Goal: Task Accomplishment & Management: Use online tool/utility

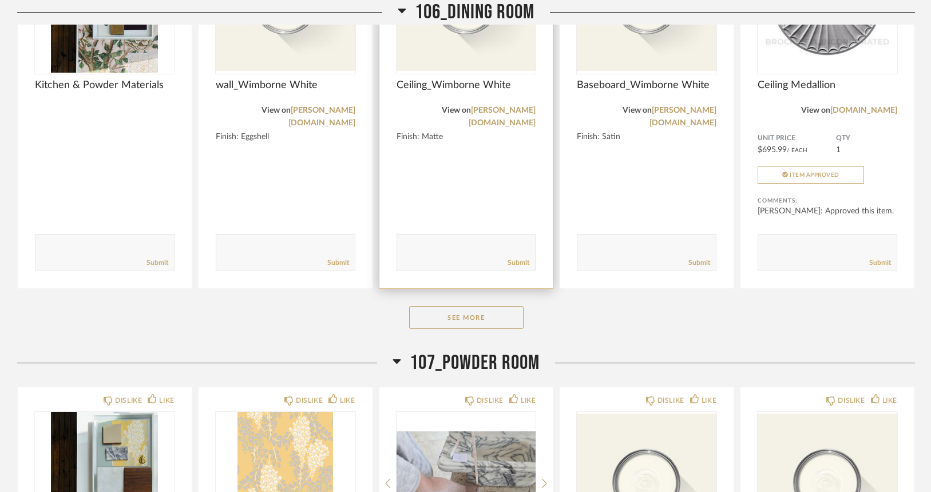
scroll to position [5011, 0]
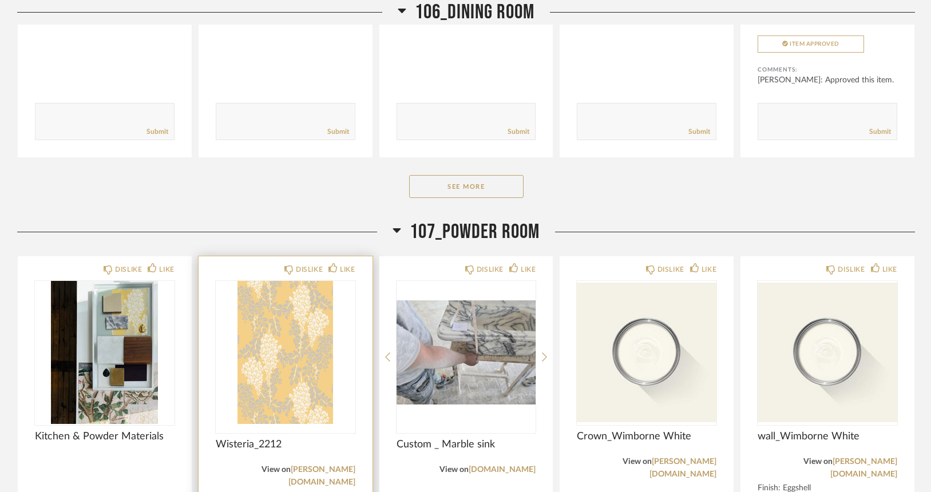
click at [300, 287] on img "0" at bounding box center [286, 352] width 140 height 143
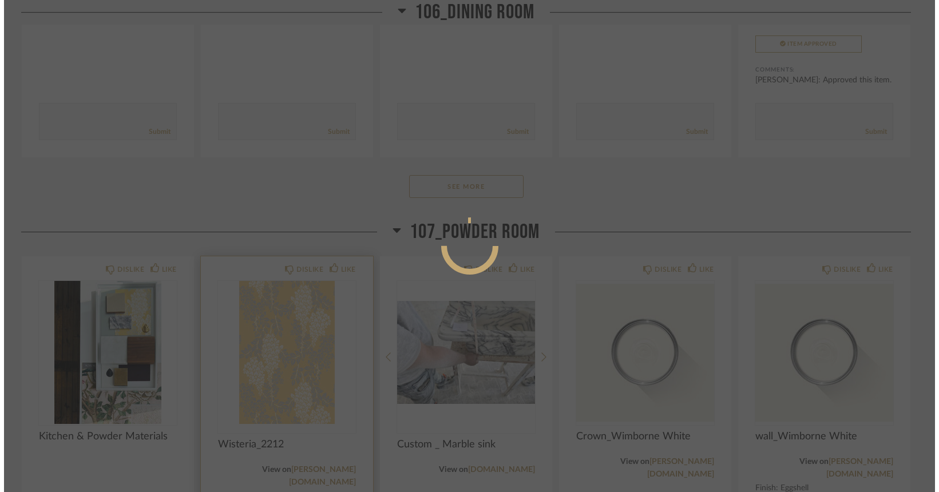
scroll to position [0, 0]
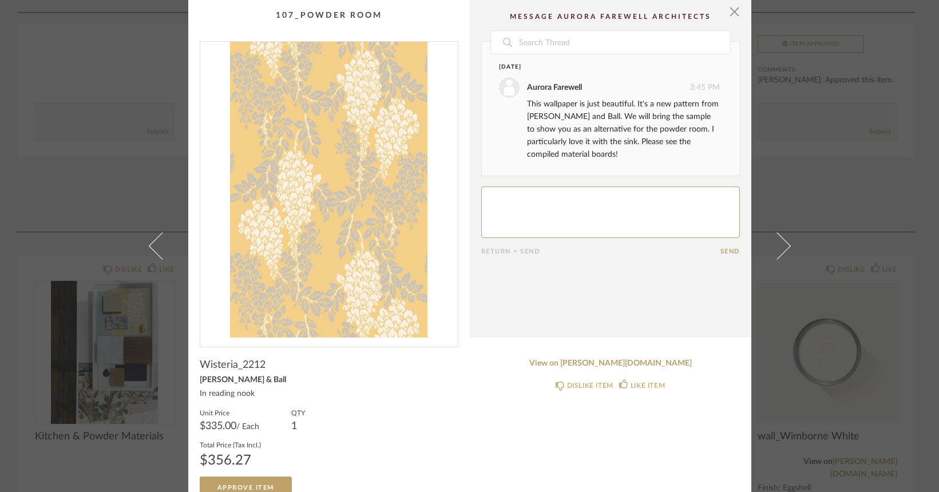
click at [533, 202] on textarea at bounding box center [610, 212] width 259 height 51
type textarea "we love it!"
click at [721, 248] on button "Send" at bounding box center [729, 251] width 19 height 7
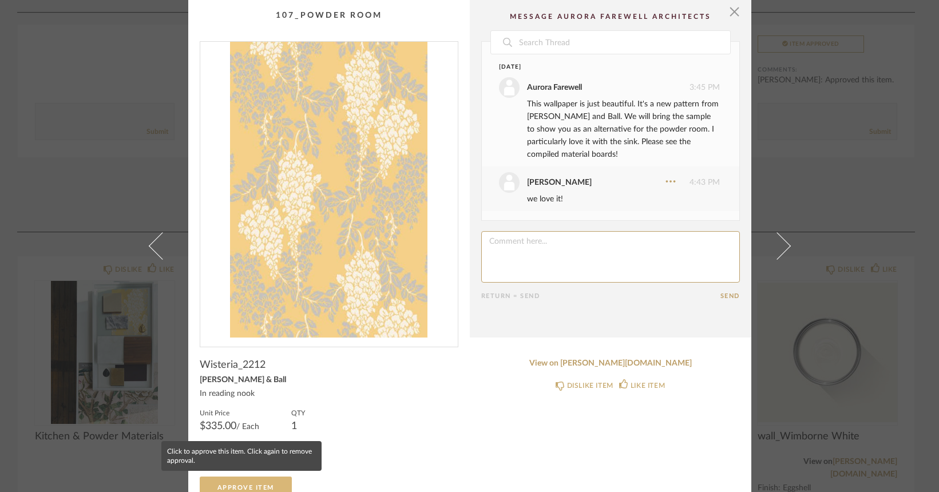
click at [271, 481] on button "Approve Item" at bounding box center [246, 488] width 92 height 23
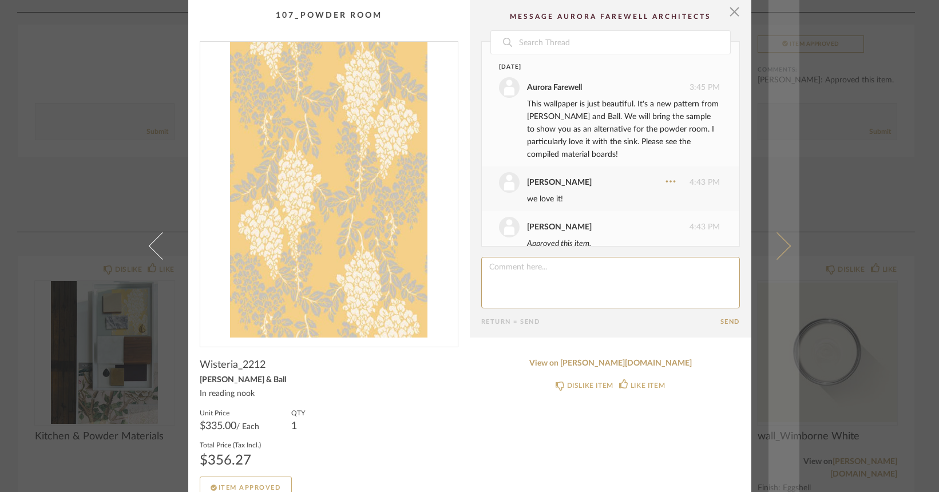
scroll to position [19, 0]
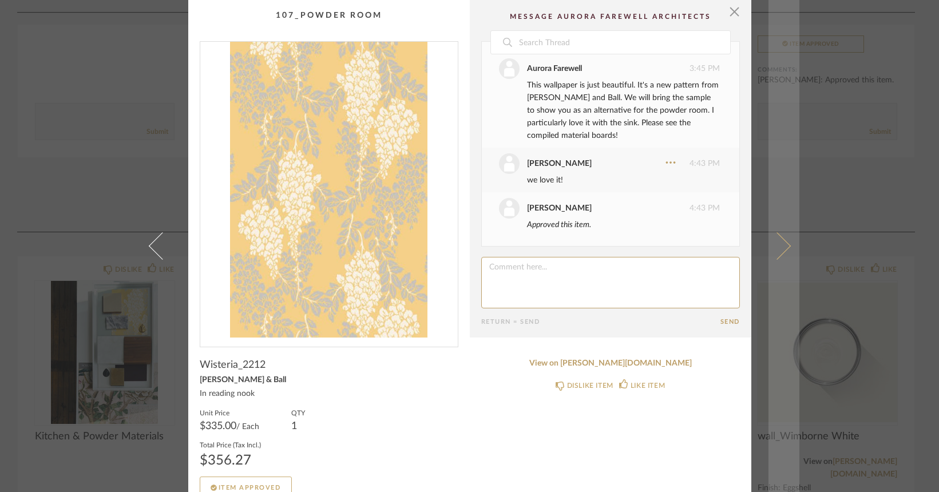
click at [791, 96] on link at bounding box center [783, 246] width 31 height 492
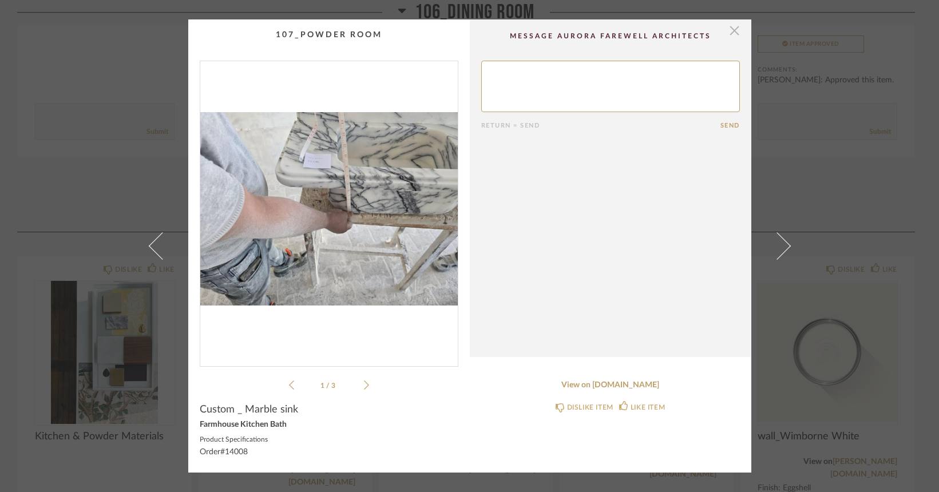
click at [731, 26] on span "button" at bounding box center [734, 30] width 23 height 23
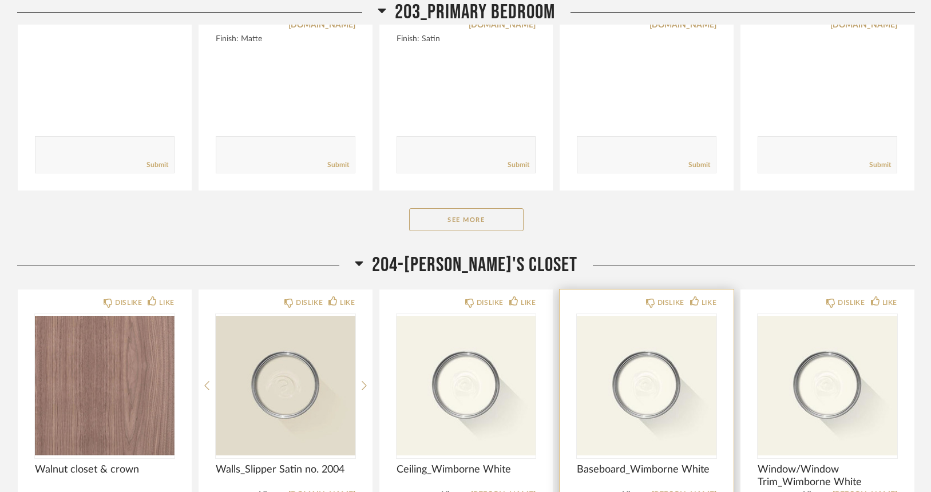
scroll to position [9070, 0]
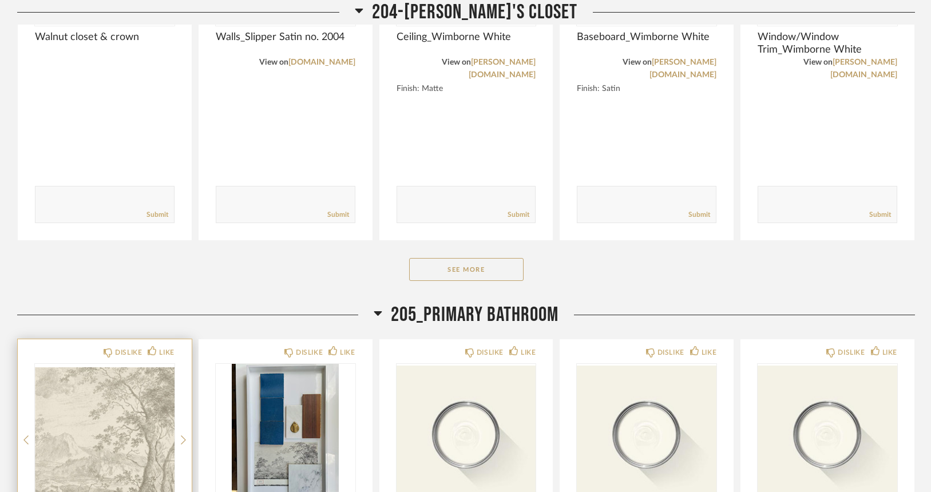
click at [148, 364] on img "0" at bounding box center [105, 435] width 140 height 143
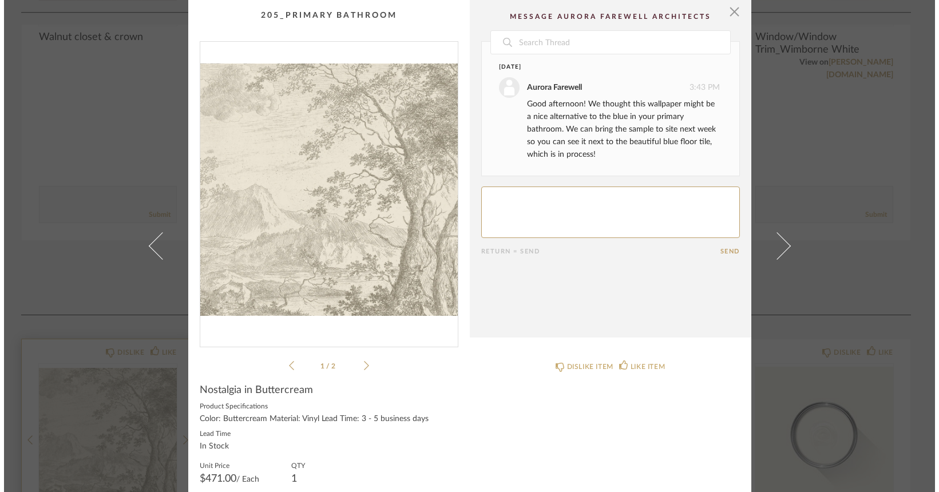
scroll to position [0, 0]
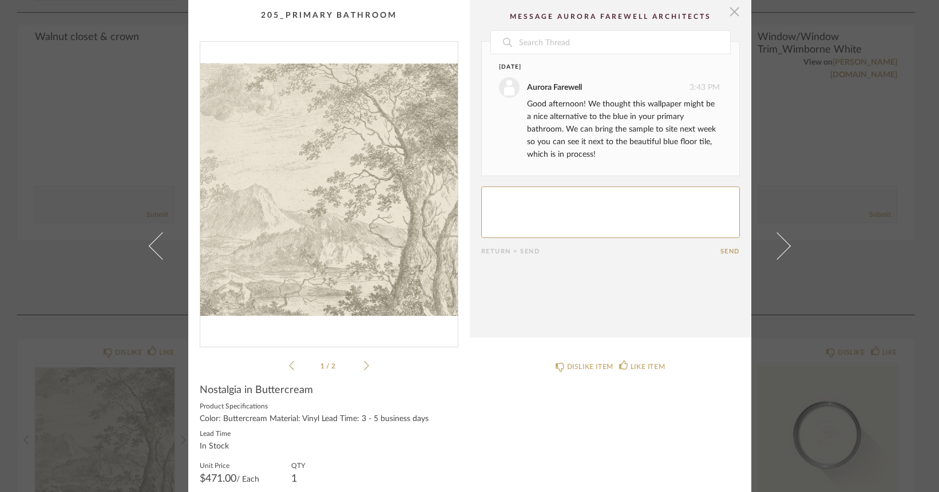
click at [728, 9] on span "button" at bounding box center [734, 11] width 23 height 23
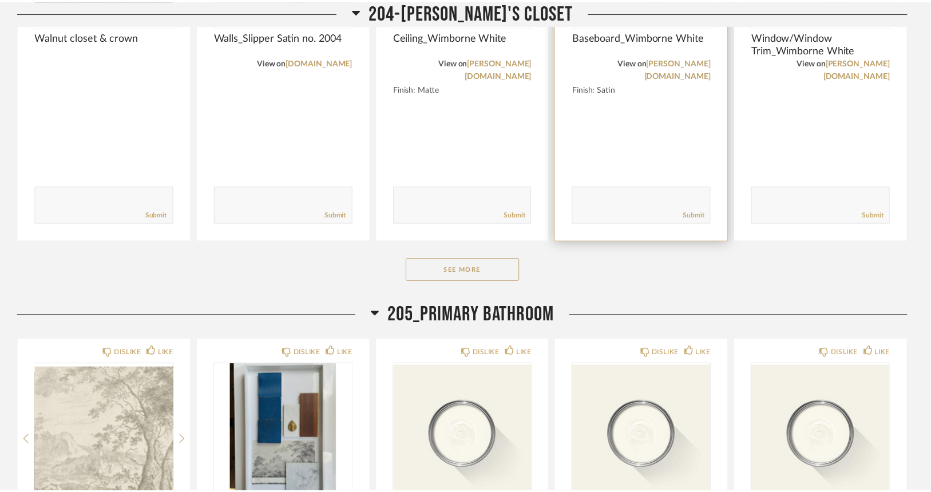
scroll to position [9070, 0]
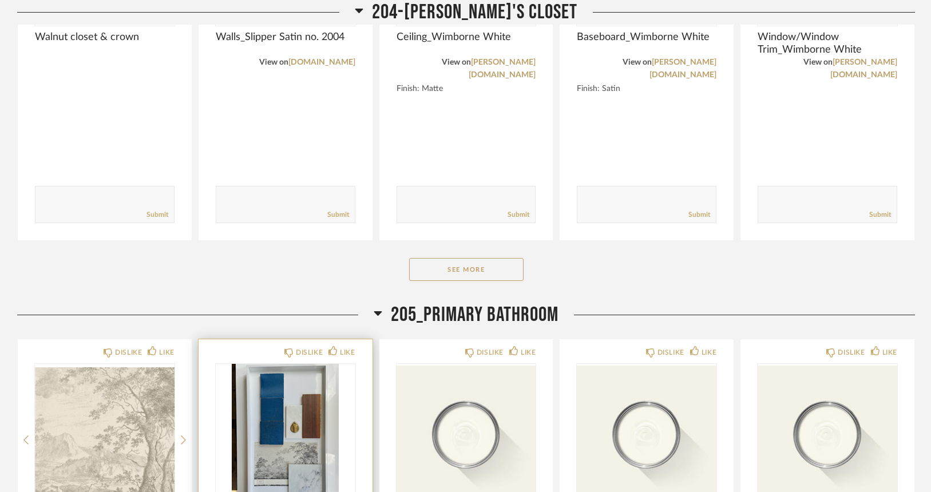
click at [262, 364] on img "0" at bounding box center [286, 435] width 140 height 143
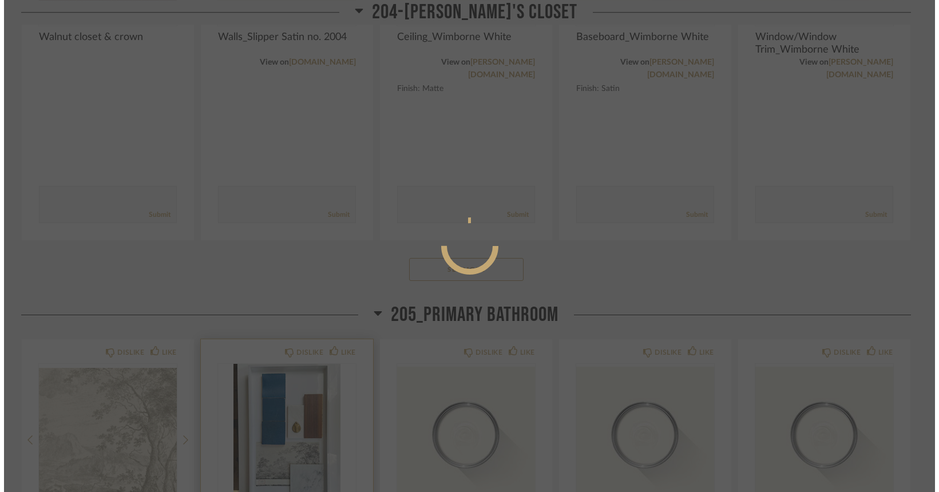
scroll to position [0, 0]
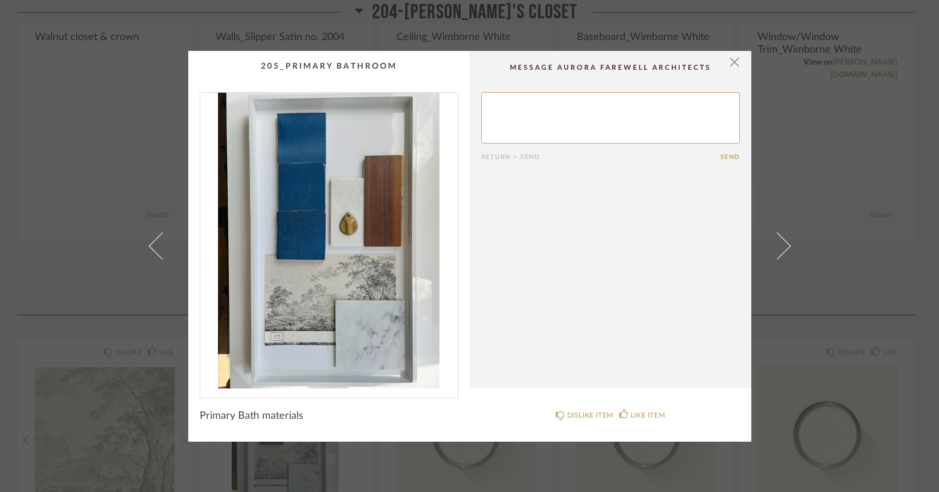
click at [125, 176] on div "× Return = Send Send Primary Bath materials DISLIKE ITEM LIKE ITEM" at bounding box center [469, 246] width 939 height 492
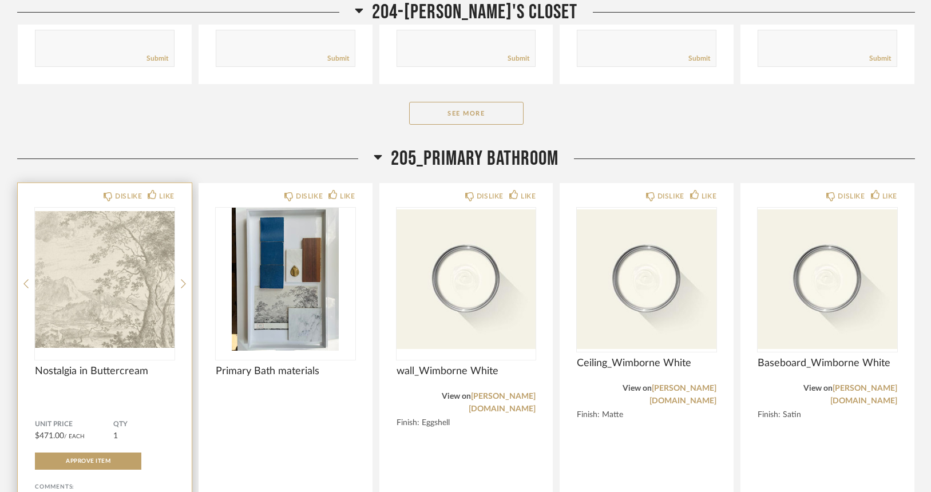
scroll to position [9226, 0]
click at [126, 208] on img "0" at bounding box center [105, 279] width 140 height 143
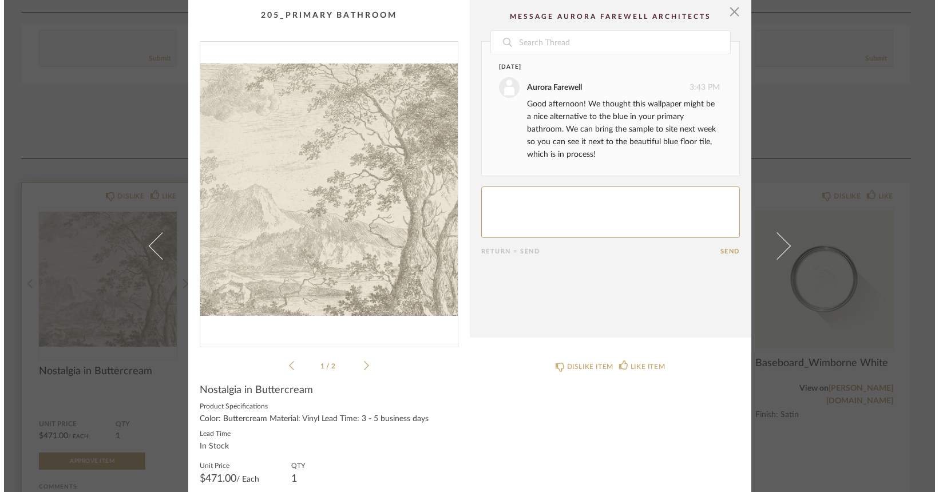
scroll to position [0, 0]
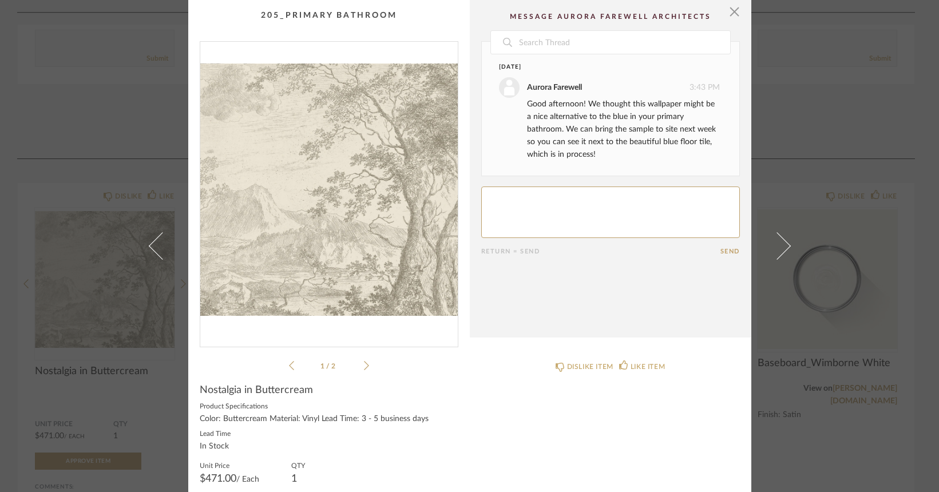
click at [87, 35] on div "× 1 / 2 Date [DATE] Aurora Farewell 3:43 PM Good afternoon! We thought this wal…" at bounding box center [469, 246] width 939 height 492
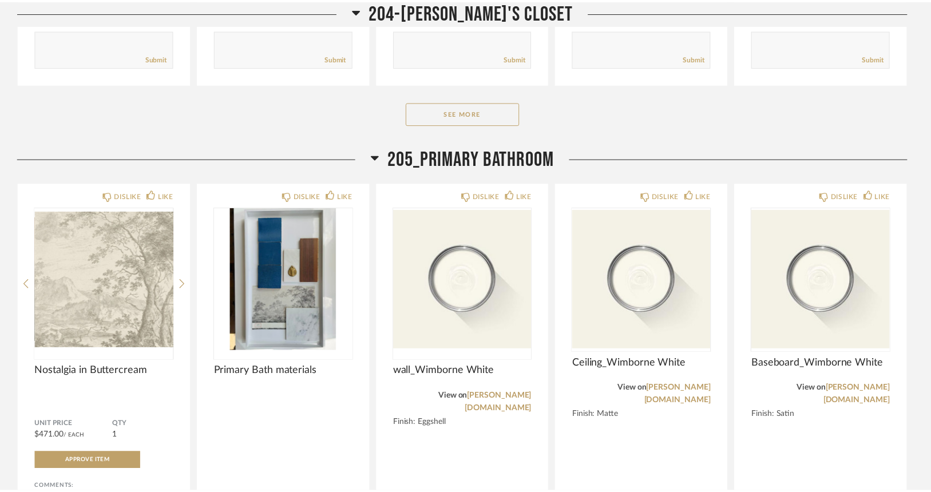
scroll to position [9226, 0]
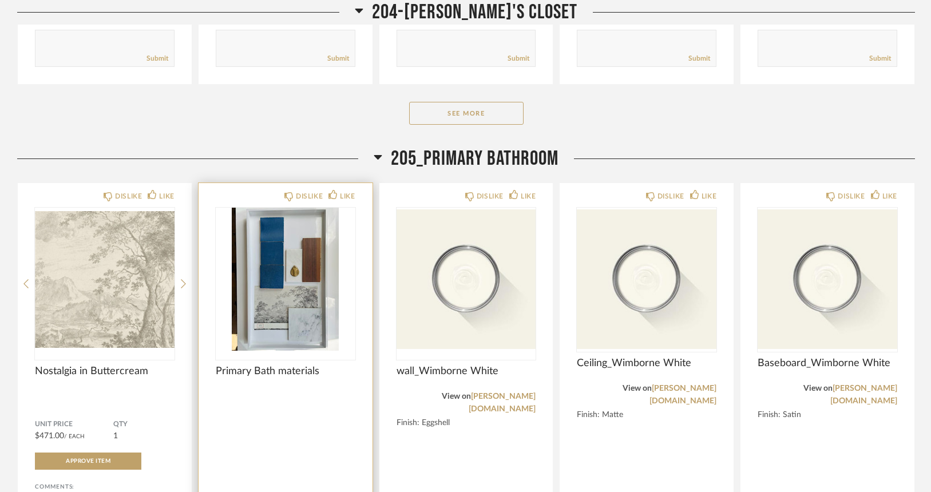
click at [295, 208] on img "0" at bounding box center [286, 279] width 140 height 143
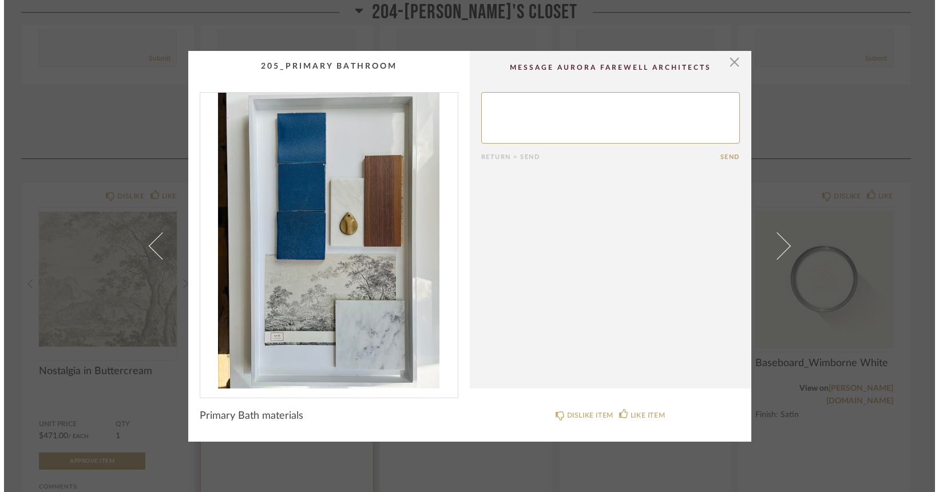
scroll to position [0, 0]
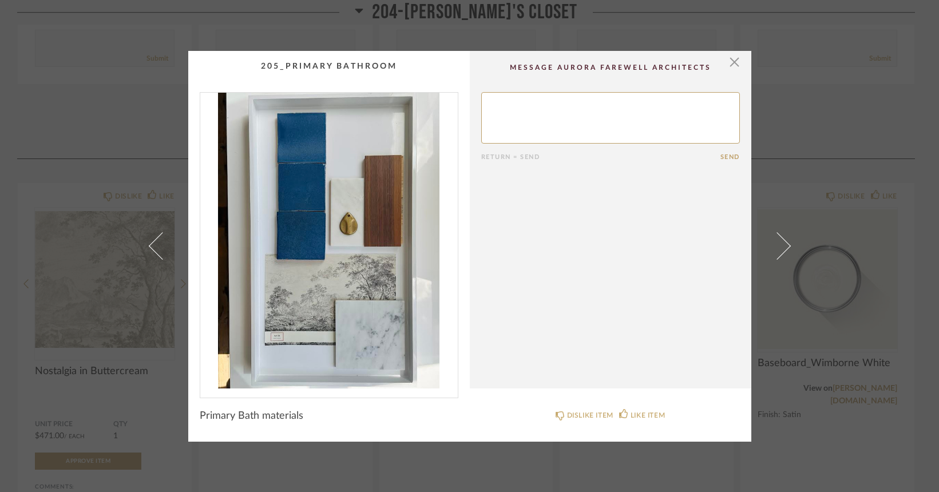
click at [121, 429] on div "× Return = Send Send Primary Bath materials DISLIKE ITEM LIKE ITEM" at bounding box center [469, 246] width 939 height 492
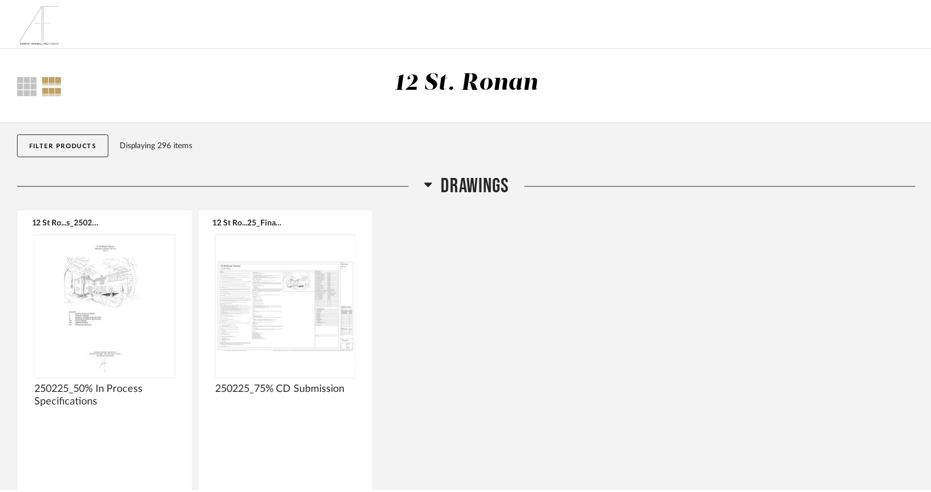
scroll to position [9226, 0]
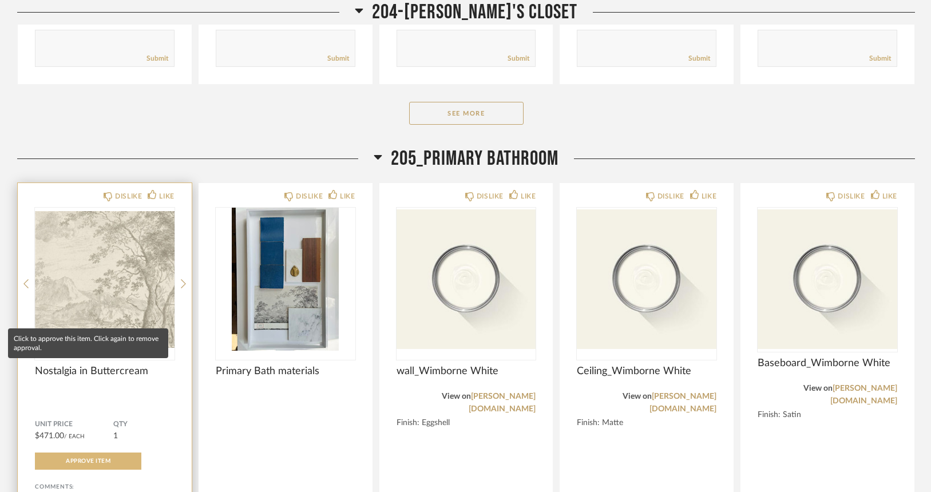
click at [100, 453] on button "Approve Item" at bounding box center [88, 461] width 106 height 17
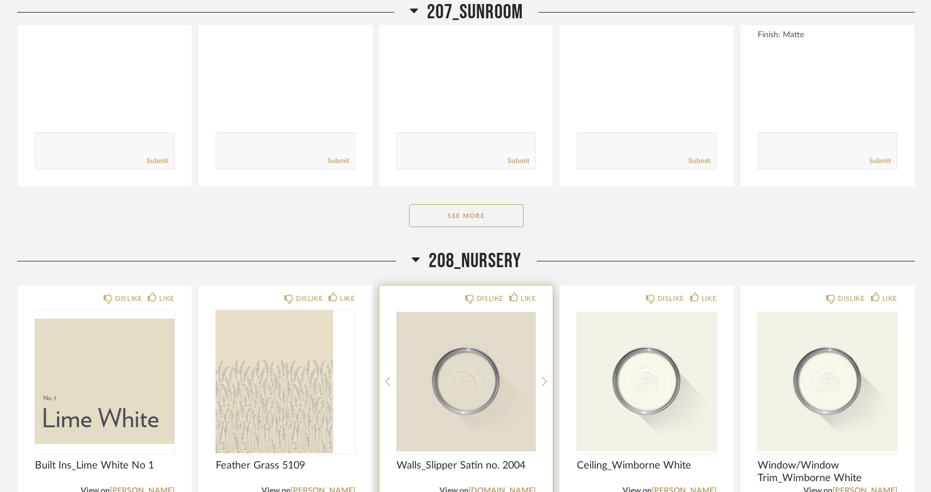
scroll to position [10594, 0]
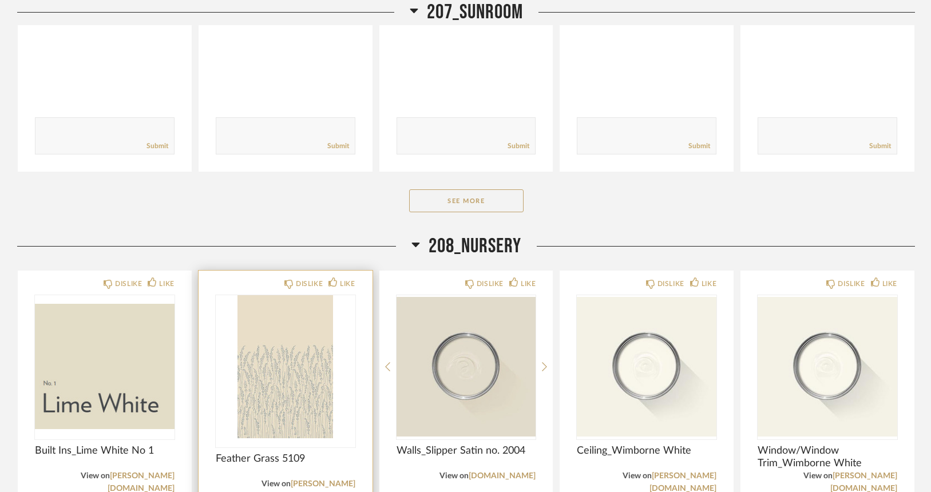
click at [284, 295] on img "0" at bounding box center [286, 366] width 140 height 143
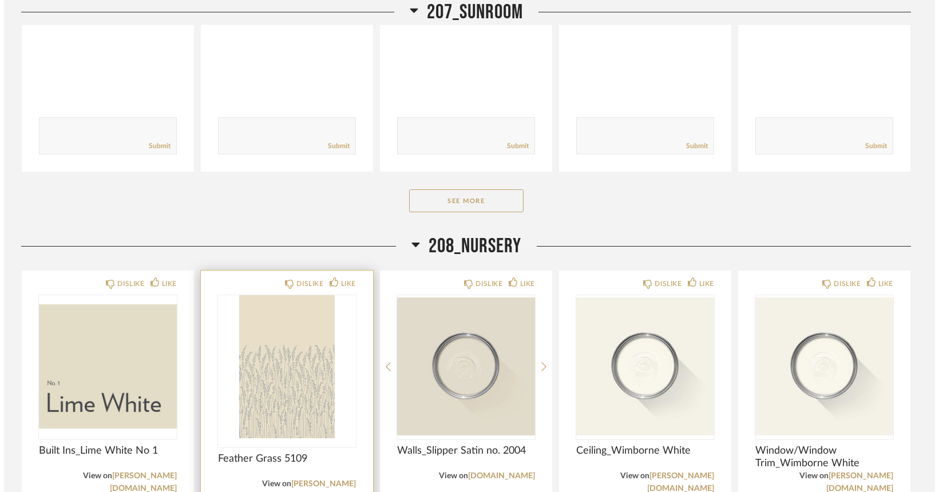
scroll to position [0, 0]
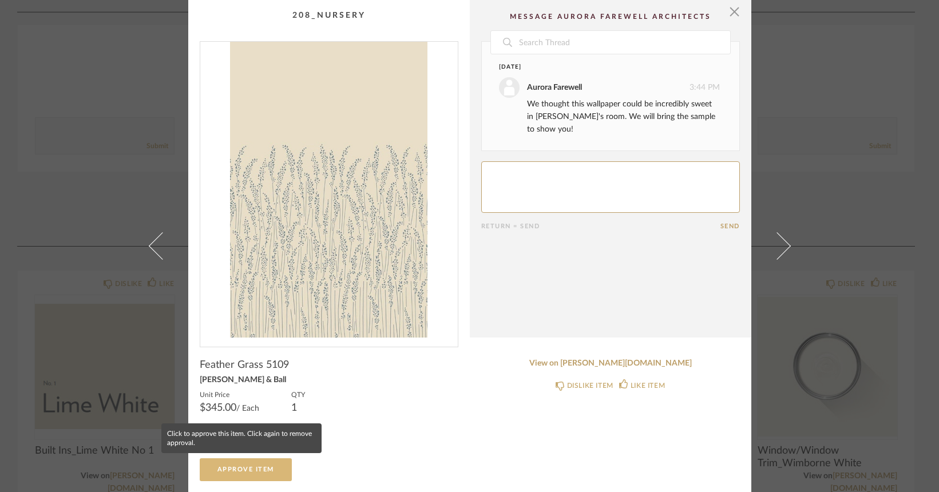
click at [259, 471] on span "Approve Item" at bounding box center [245, 469] width 57 height 6
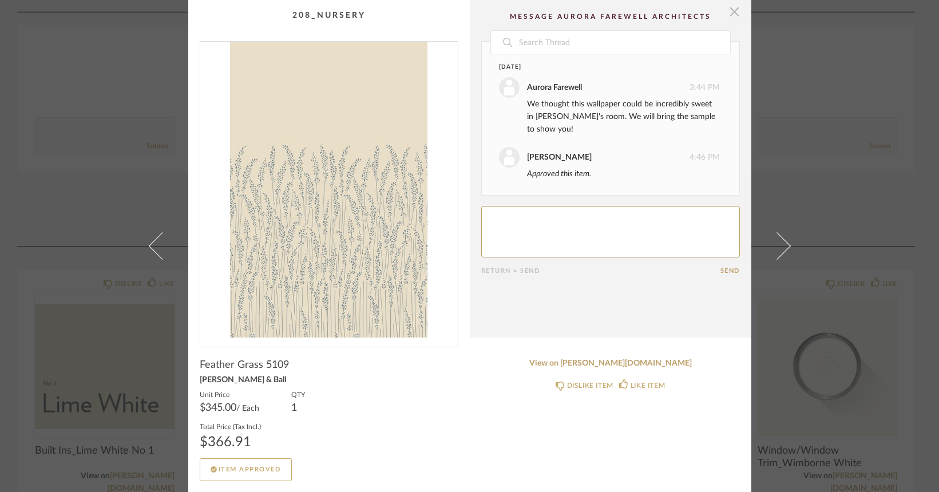
click at [732, 11] on span "button" at bounding box center [734, 11] width 23 height 23
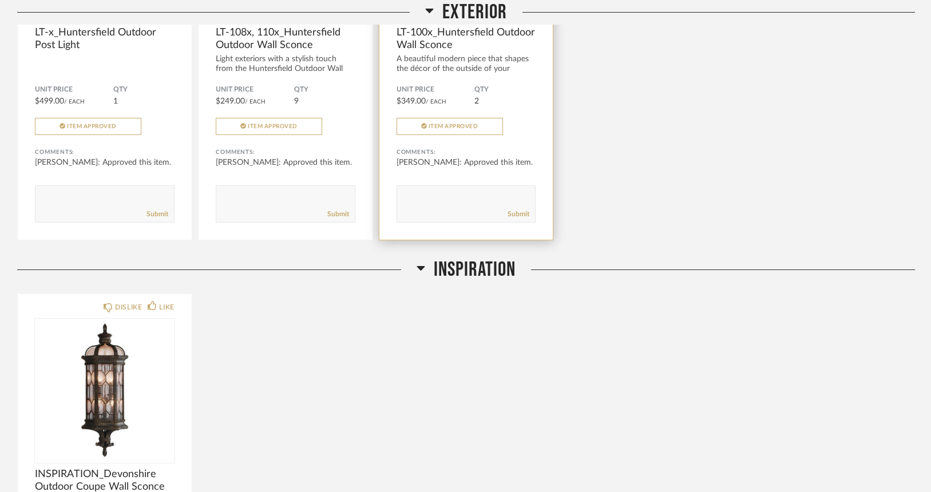
scroll to position [14909, 0]
